Goal: Check status

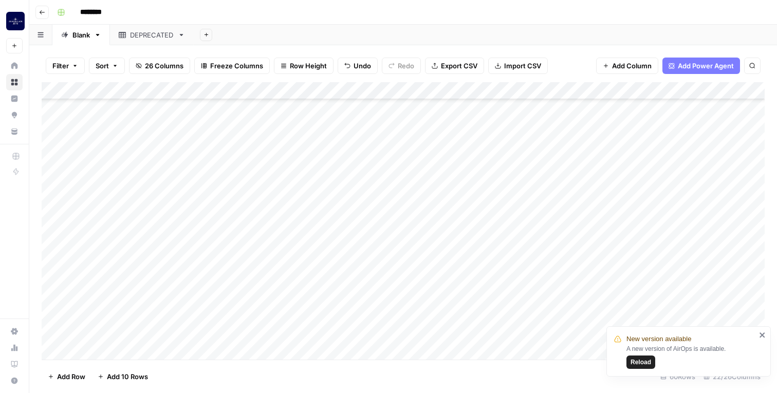
scroll to position [805, 0]
click at [650, 364] on span "Reload" at bounding box center [640, 362] width 21 height 9
